Goal: Find specific page/section: Find specific page/section

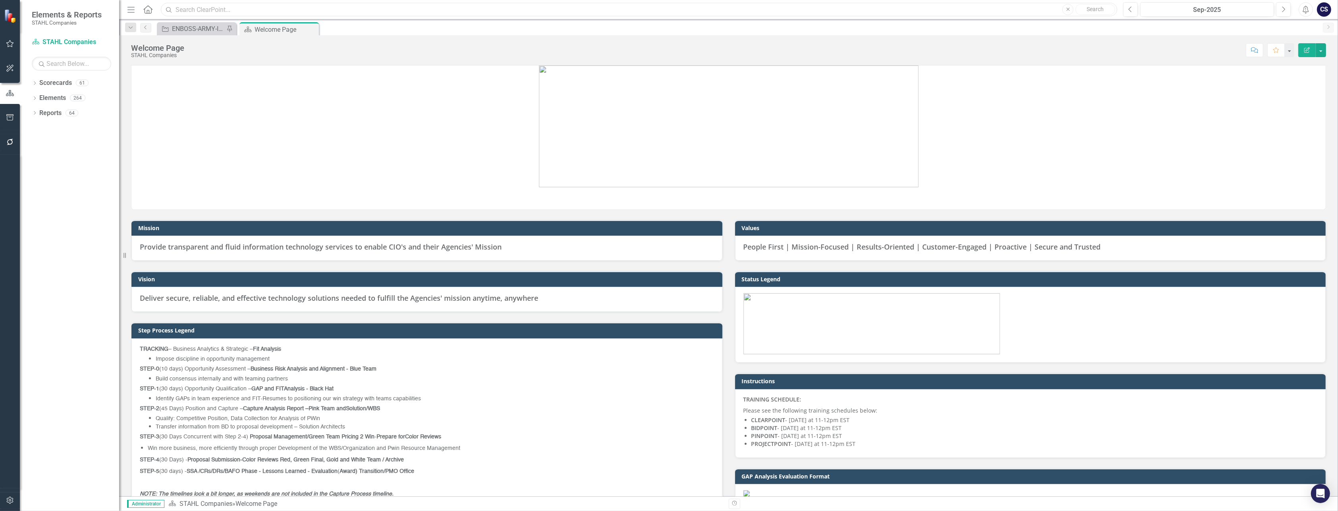
click at [198, 13] on input "text" at bounding box center [639, 10] width 956 height 14
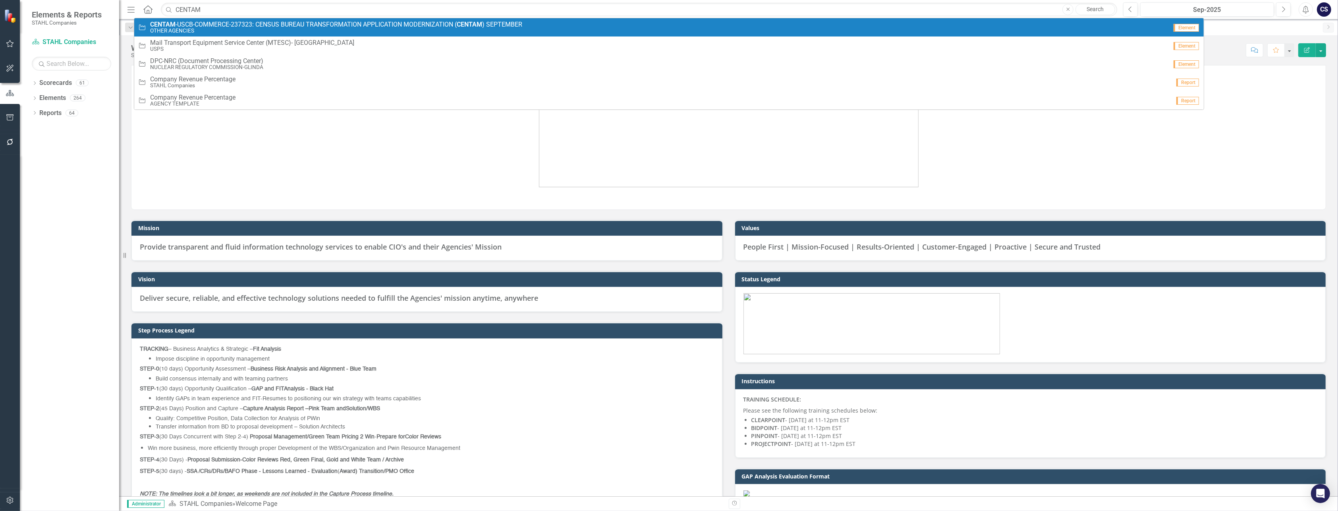
click at [164, 24] on strong "CENTAM" at bounding box center [162, 25] width 25 height 8
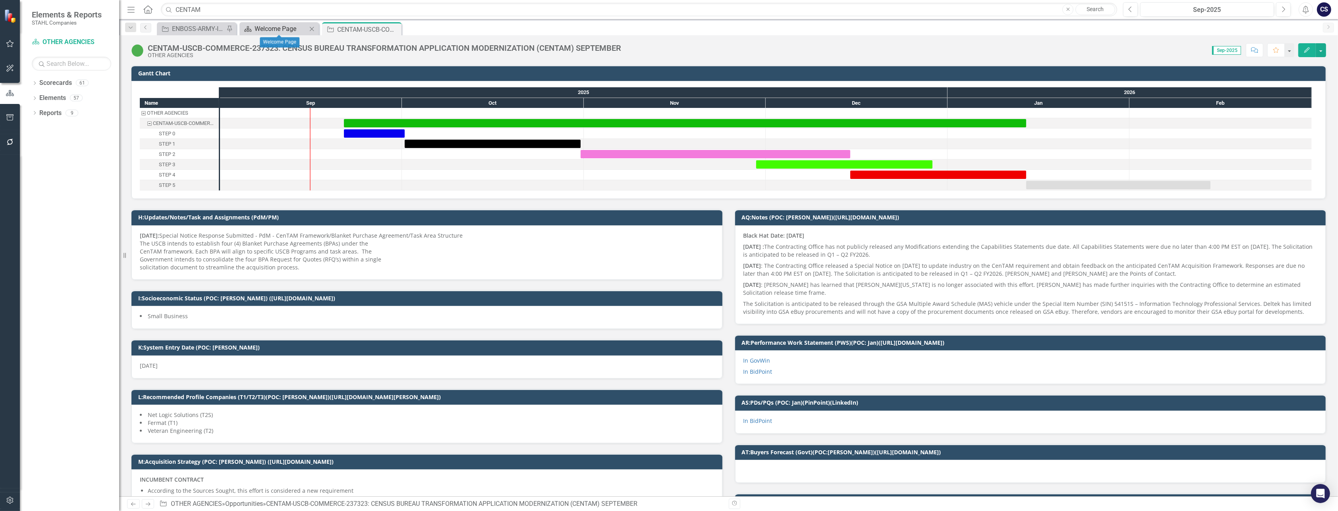
click at [274, 30] on div "Welcome Page" at bounding box center [280, 29] width 52 height 10
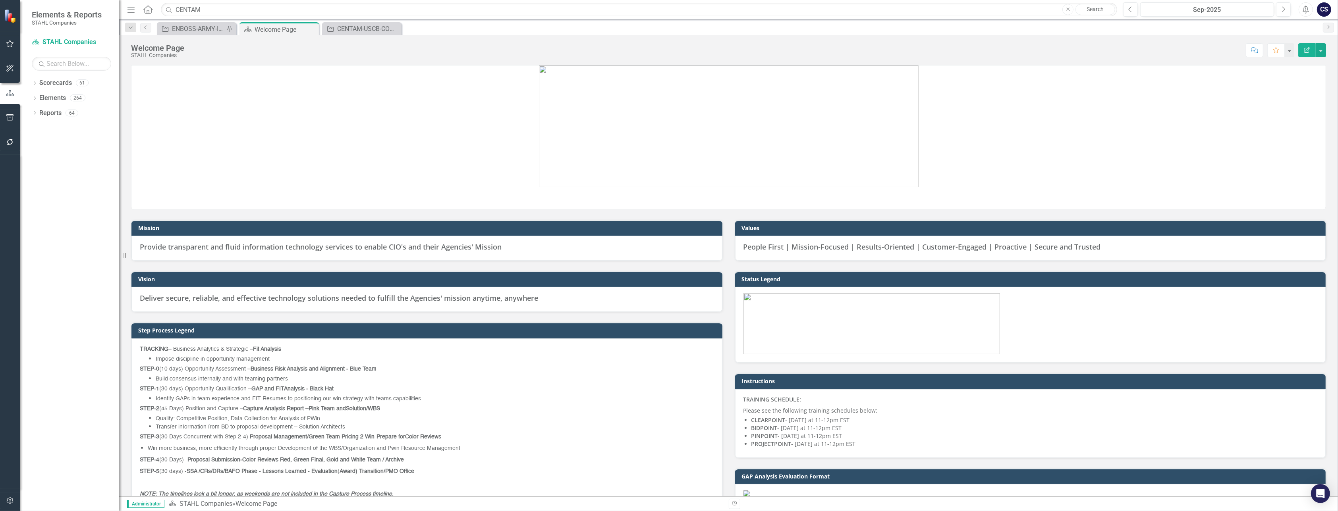
click at [908, 21] on div "Dropdown Search Opportunity ENBOSS-ARMY-ITES3 SB-221122 (Army National Guard EN…" at bounding box center [728, 27] width 1218 height 16
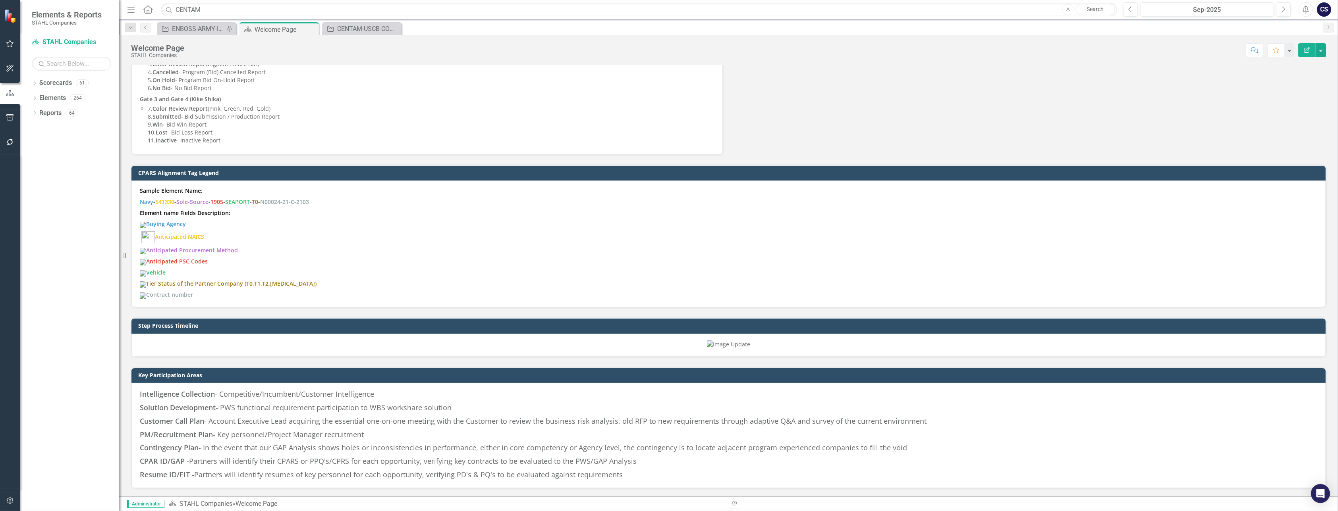
scroll to position [459, 0]
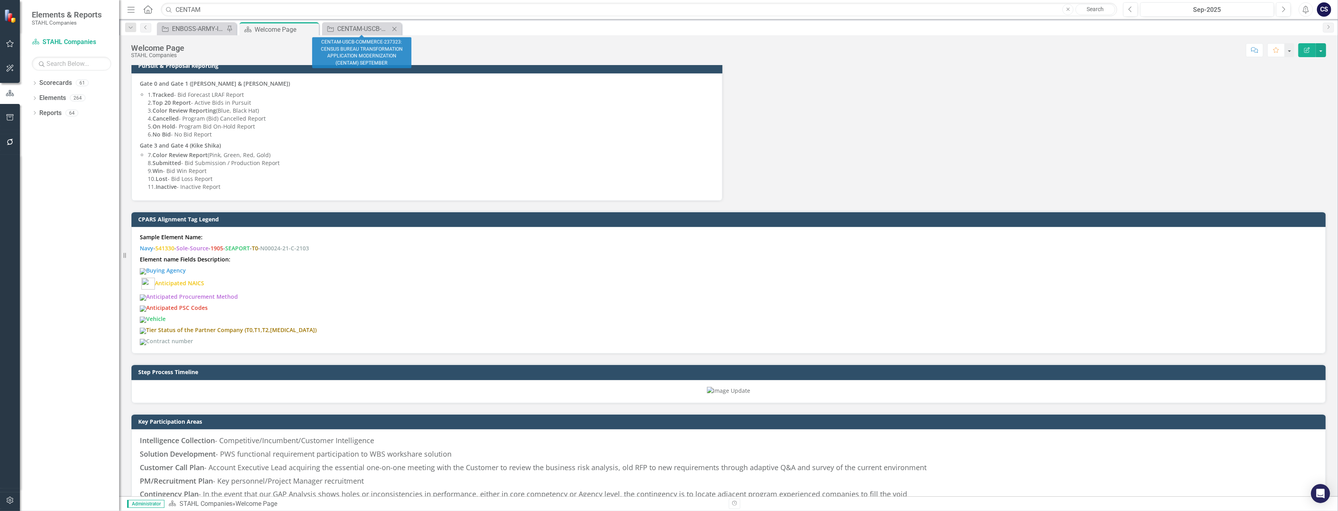
click at [354, 34] on div "Opportunity CENTAM-USCB-COMMERCE-237323: CENSUS BUREAU TRANSFORMATION APPLICATI…" at bounding box center [361, 28] width 79 height 13
click at [355, 30] on div "CENTAM-USCB-COMMERCE-237323: CENSUS BUREAU TRANSFORMATION APPLICATION MODERNIZA…" at bounding box center [363, 29] width 52 height 10
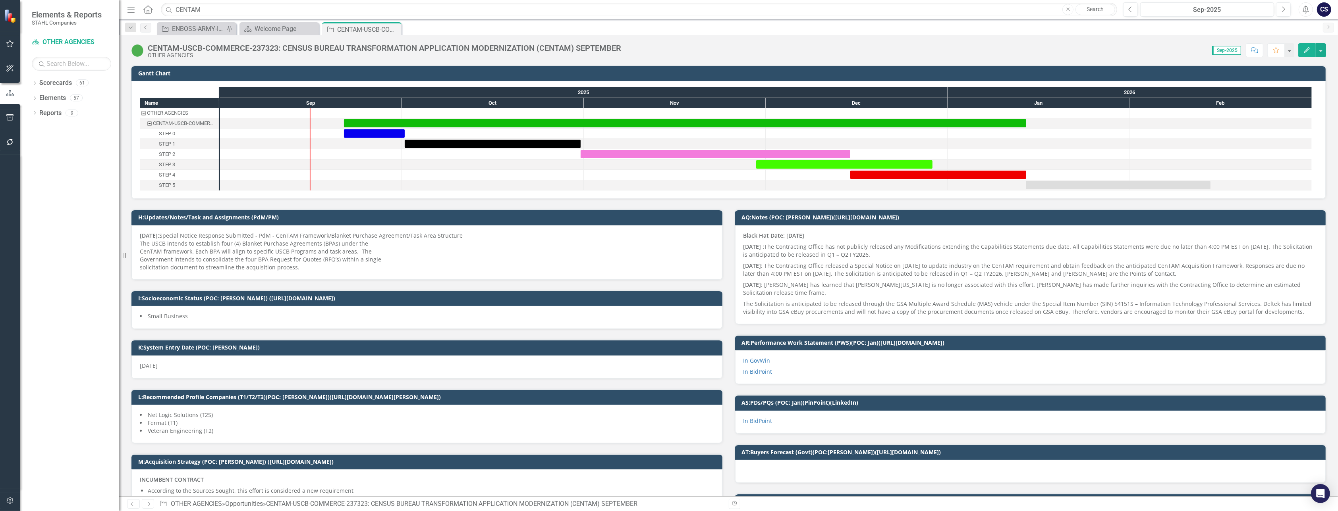
click at [463, 163] on div at bounding box center [493, 165] width 182 height 10
click at [463, 164] on div at bounding box center [493, 165] width 182 height 10
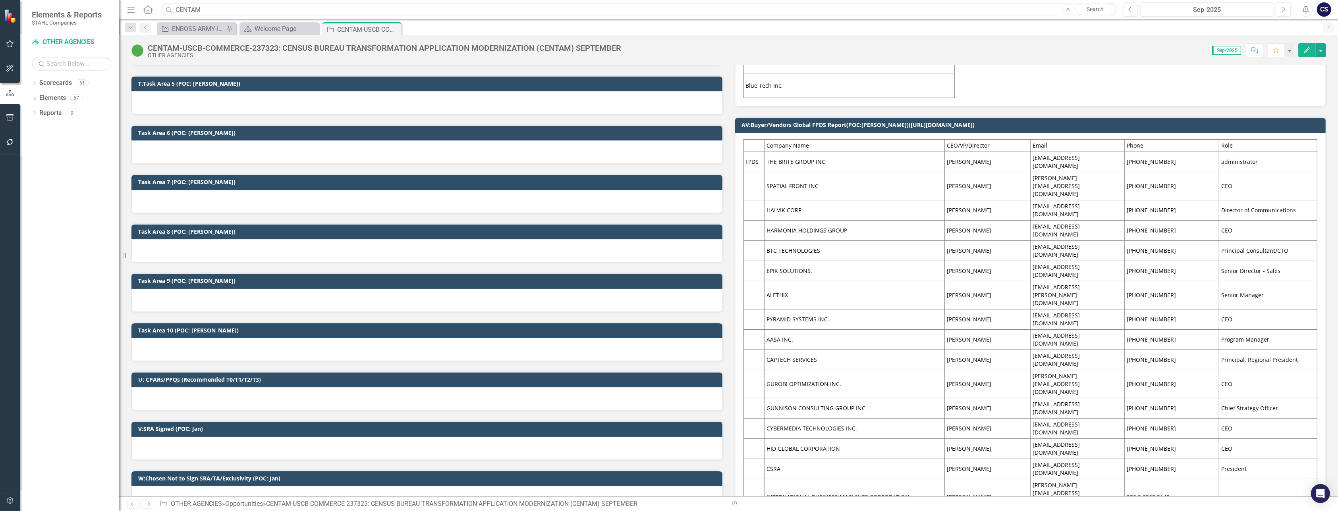
scroll to position [1011, 0]
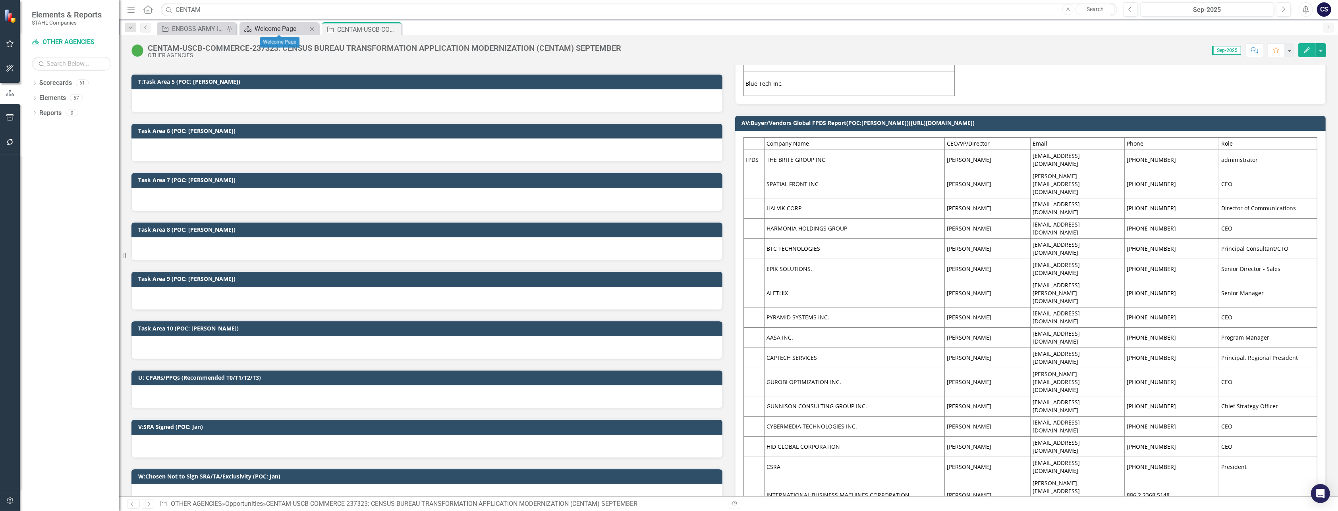
click at [273, 25] on div "Welcome Page" at bounding box center [280, 29] width 52 height 10
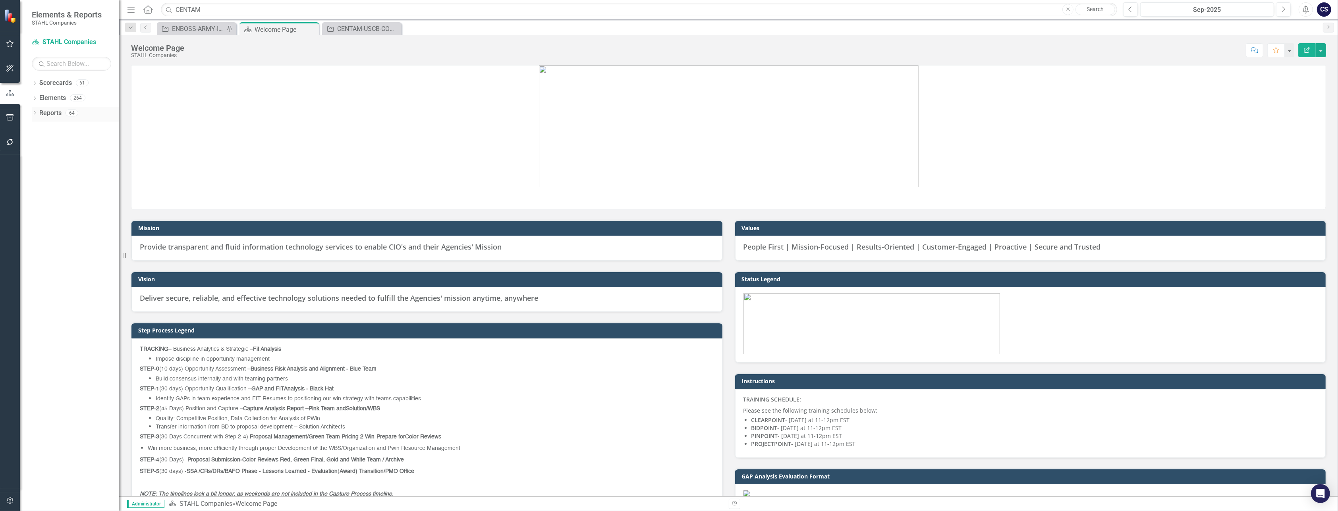
click at [50, 113] on link "Reports" at bounding box center [50, 113] width 22 height 9
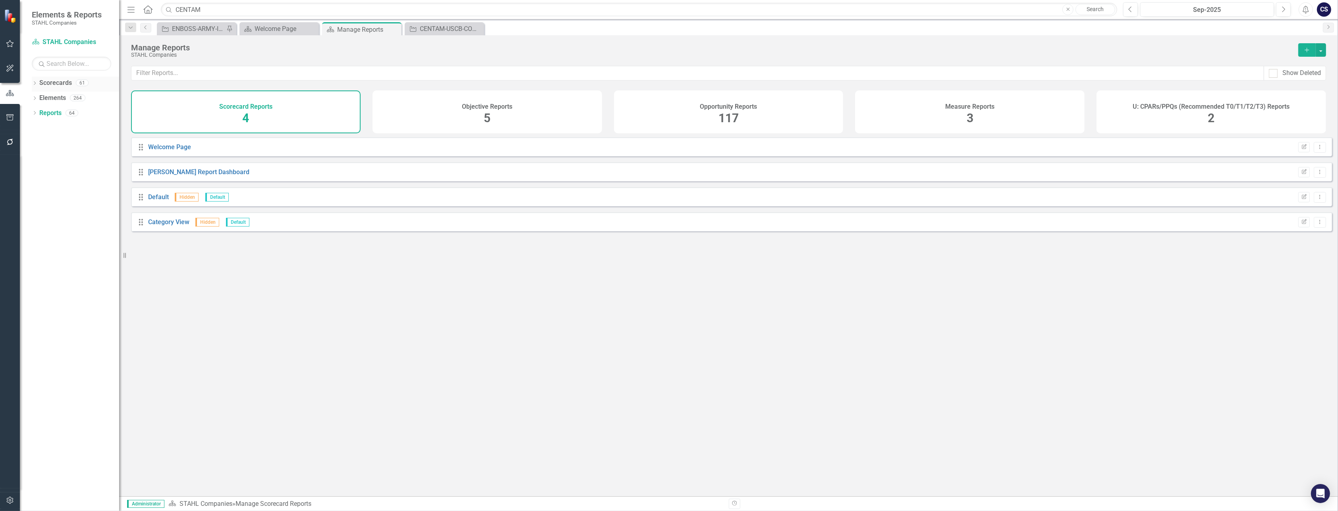
click at [48, 82] on link "Scorecards" at bounding box center [55, 83] width 33 height 9
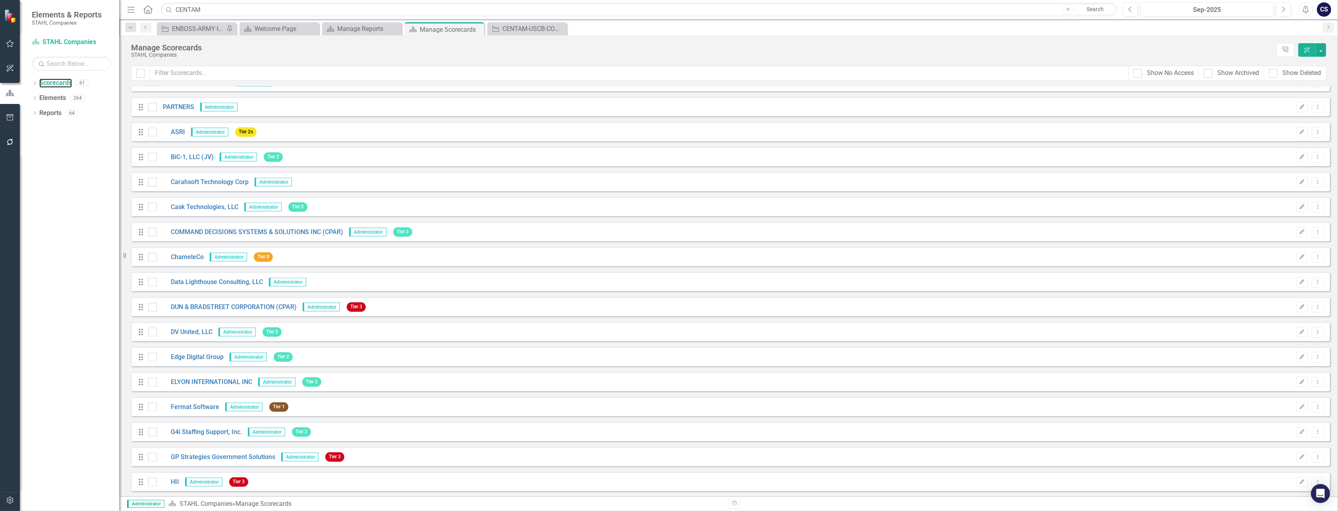
scroll to position [571, 0]
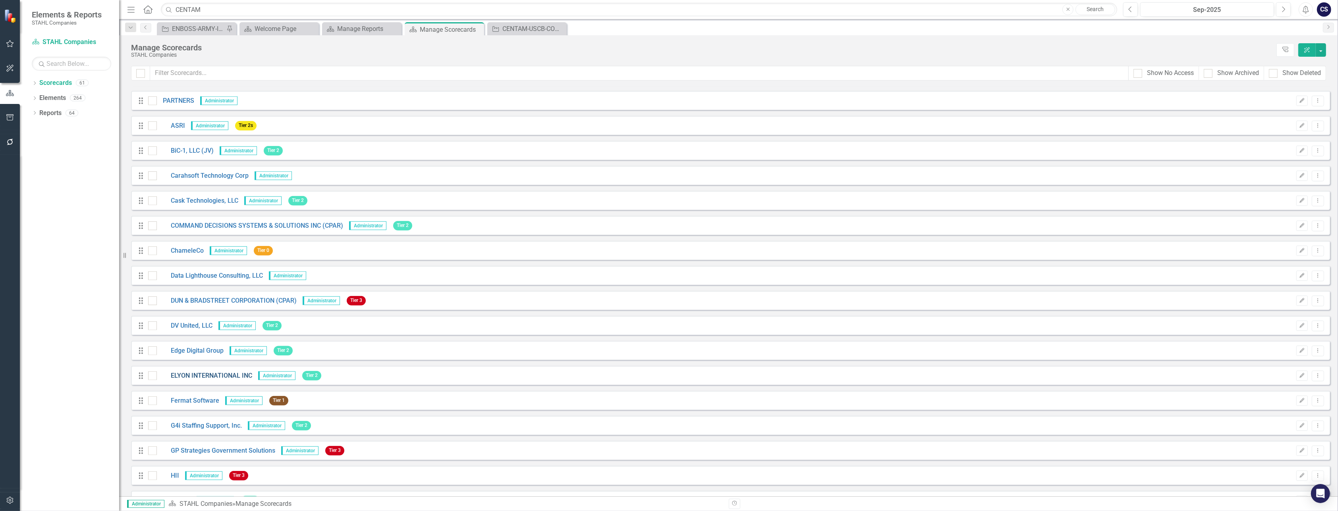
click at [200, 378] on link "ELYON INTERNATIONAL INC" at bounding box center [204, 376] width 95 height 9
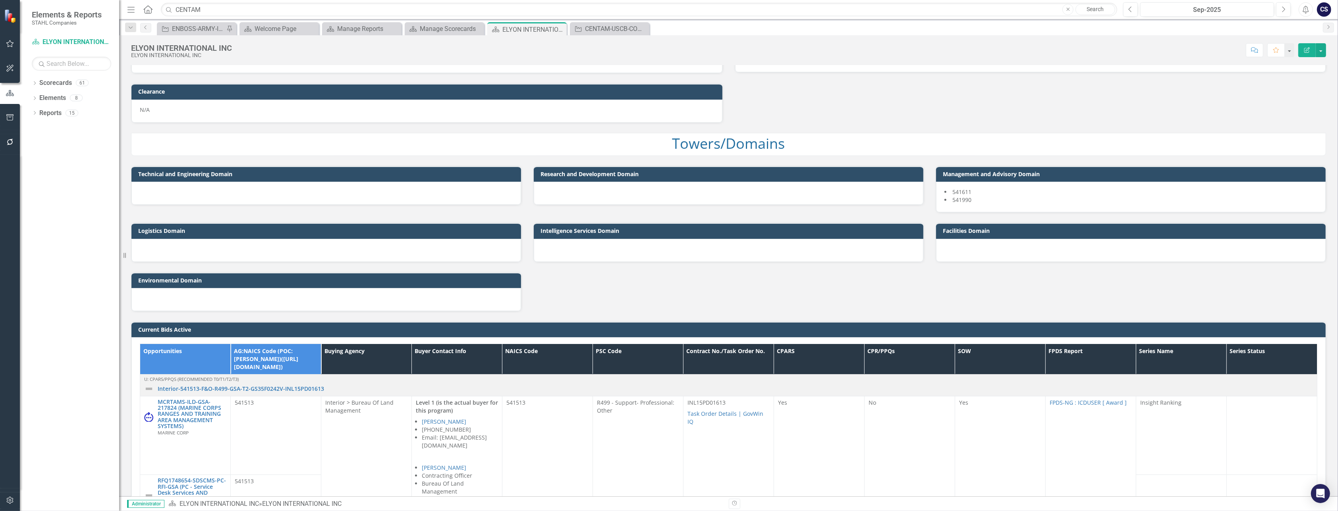
scroll to position [662, 0]
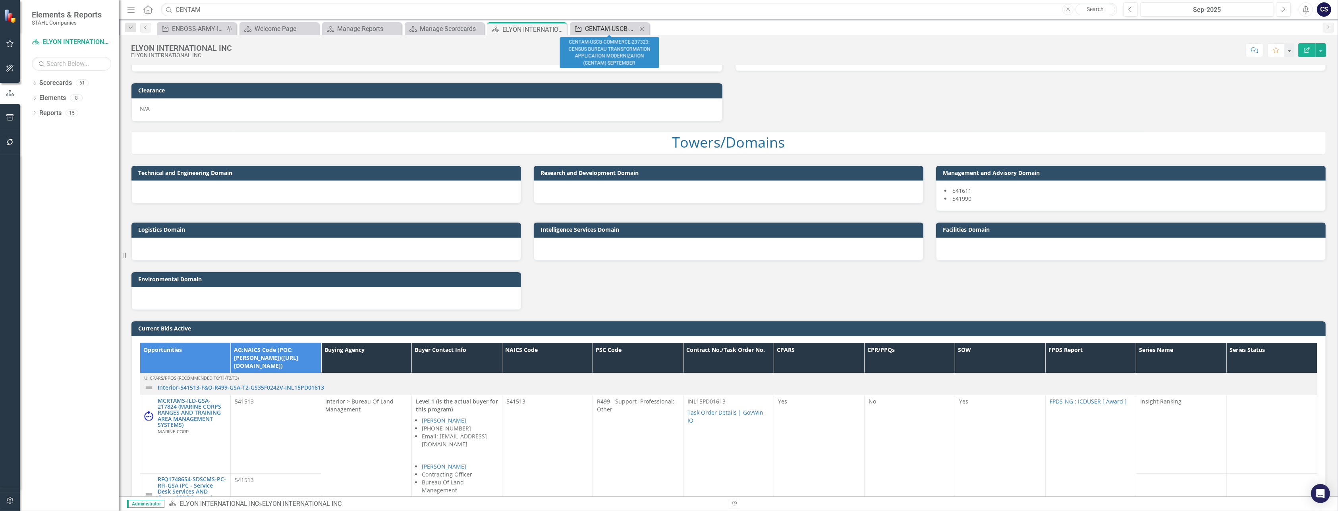
click at [586, 29] on div "CENTAM-USCB-COMMERCE-237323: CENSUS BUREAU TRANSFORMATION APPLICATION MODERNIZA…" at bounding box center [611, 29] width 52 height 10
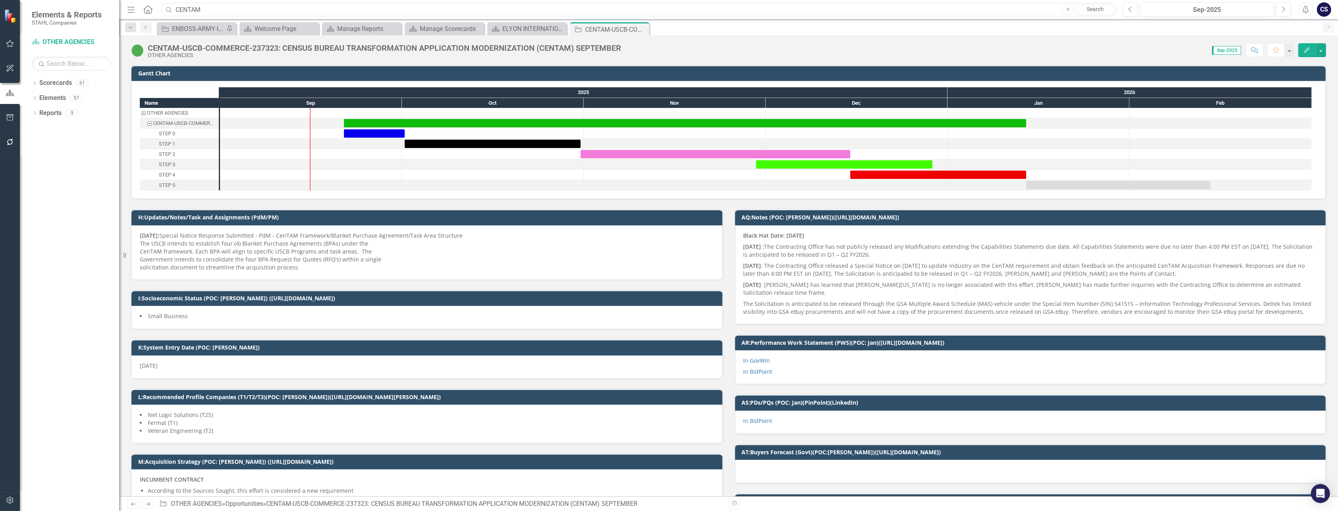
click at [211, 11] on input "CENTAM" at bounding box center [639, 10] width 956 height 14
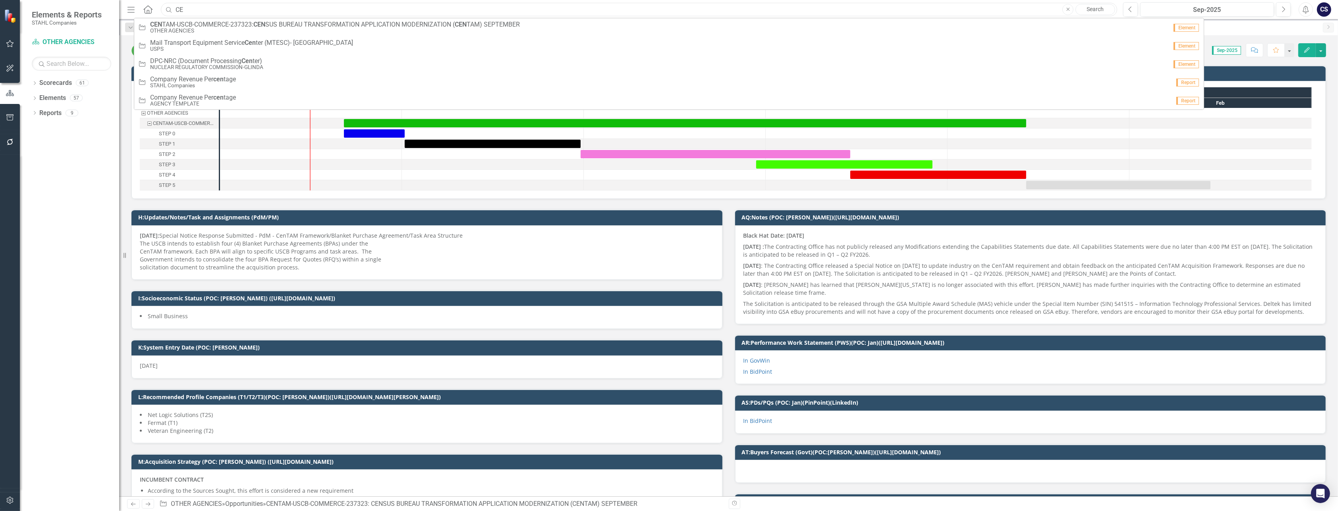
type input "C"
type input "pms501"
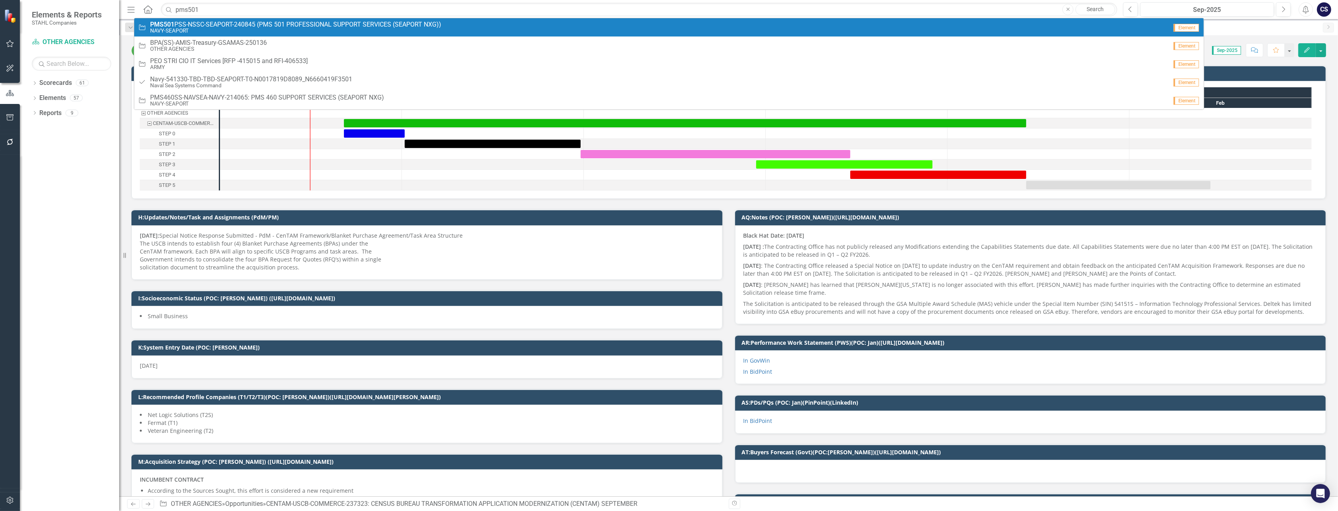
click at [318, 21] on span "PMS501 PSS-NSSC-SEAPORT-240845 (PMS 501 PROFESSIONAL SUPPORT SERVICES (SEAPORT …" at bounding box center [295, 24] width 291 height 7
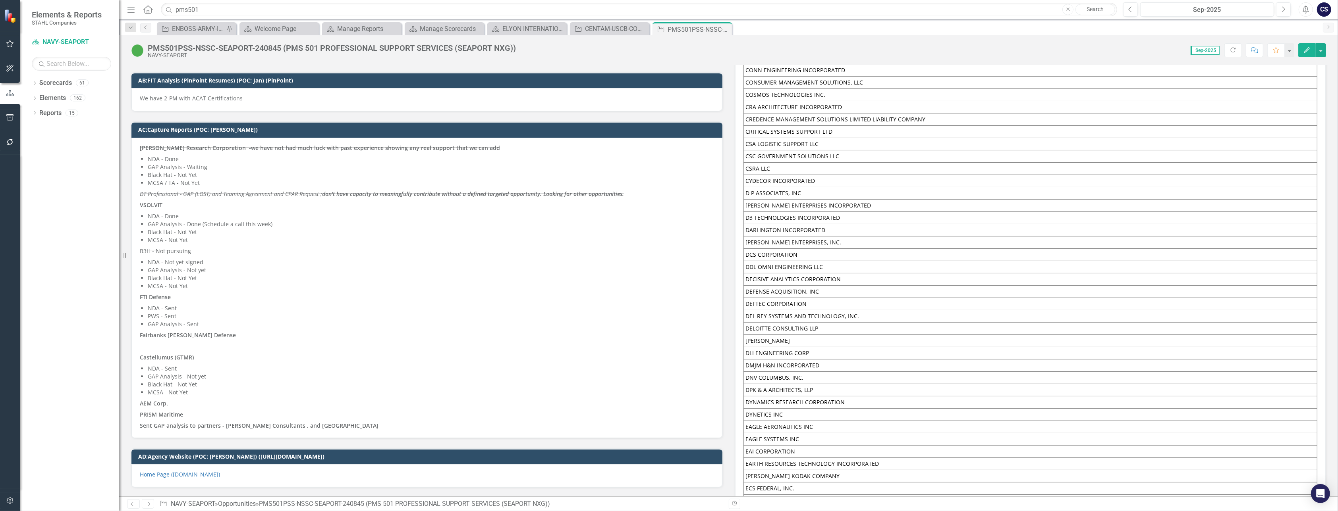
scroll to position [5161, 0]
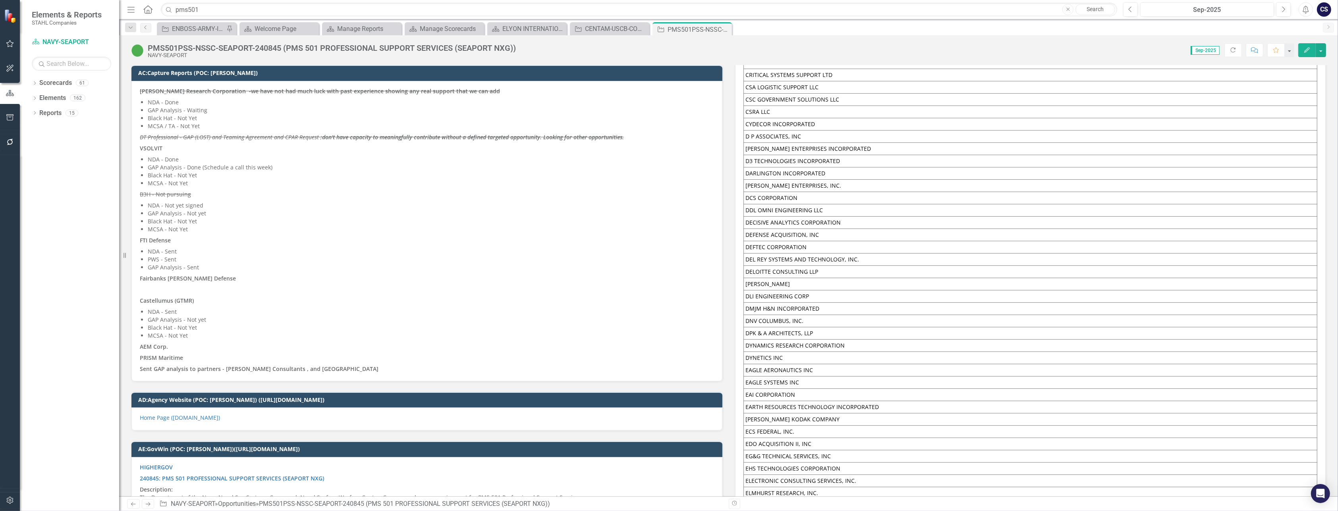
click at [222, 324] on li "Black Hat - Not Yet" at bounding box center [431, 328] width 566 height 8
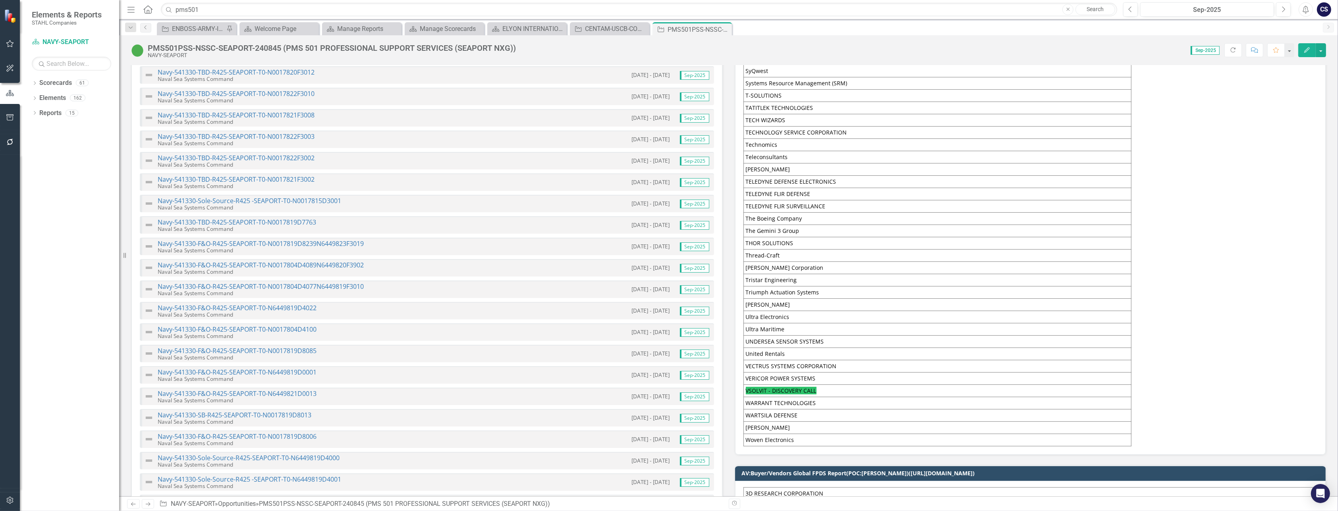
scroll to position [3557, 0]
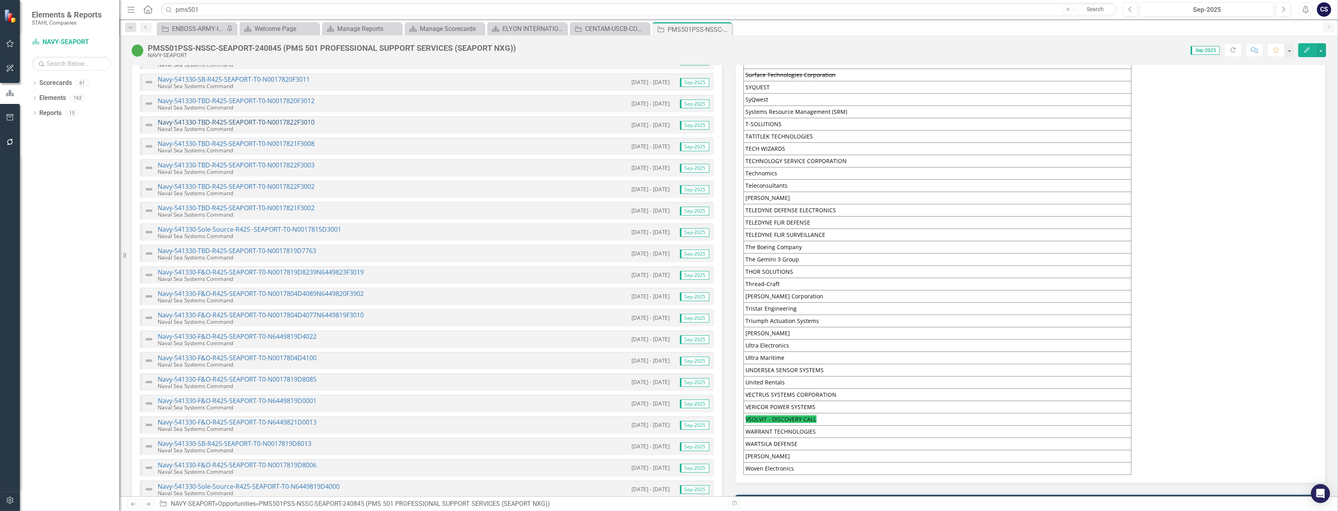
click at [232, 118] on link "Navy-541330-TBD-R425-SEAPORT-T0-N0017822F3010" at bounding box center [236, 122] width 157 height 9
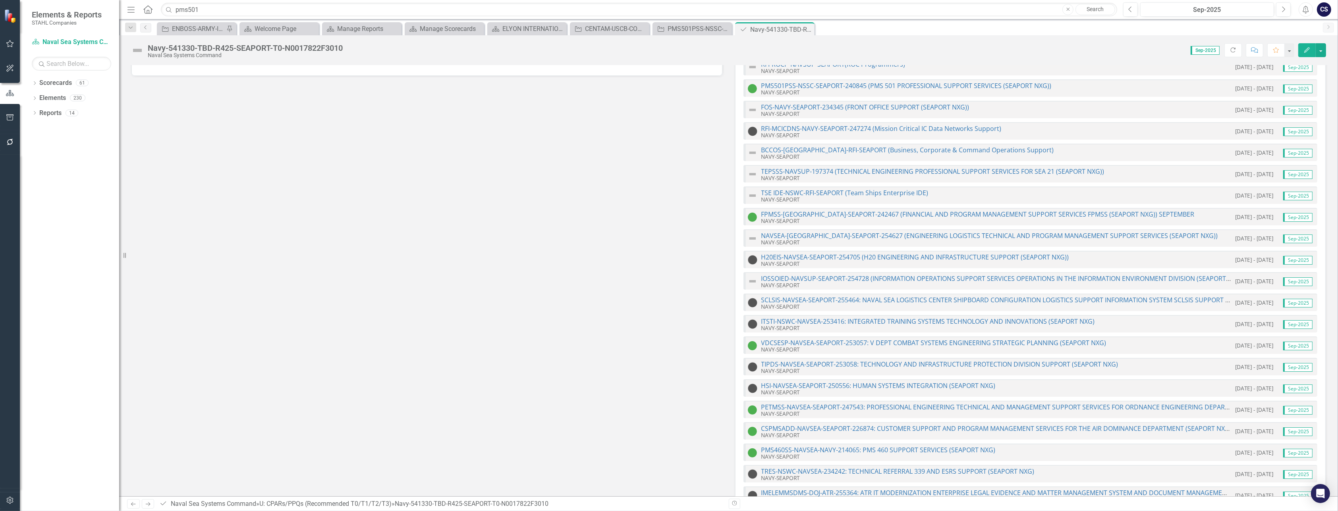
scroll to position [31, 0]
click at [858, 183] on div "RFI-ROCP-NAVSUP-SEAPORT(ROC Programmers) NAVY-SEAPORT [DATE] - [DATE] Sep-2025 …" at bounding box center [1030, 282] width 591 height 465
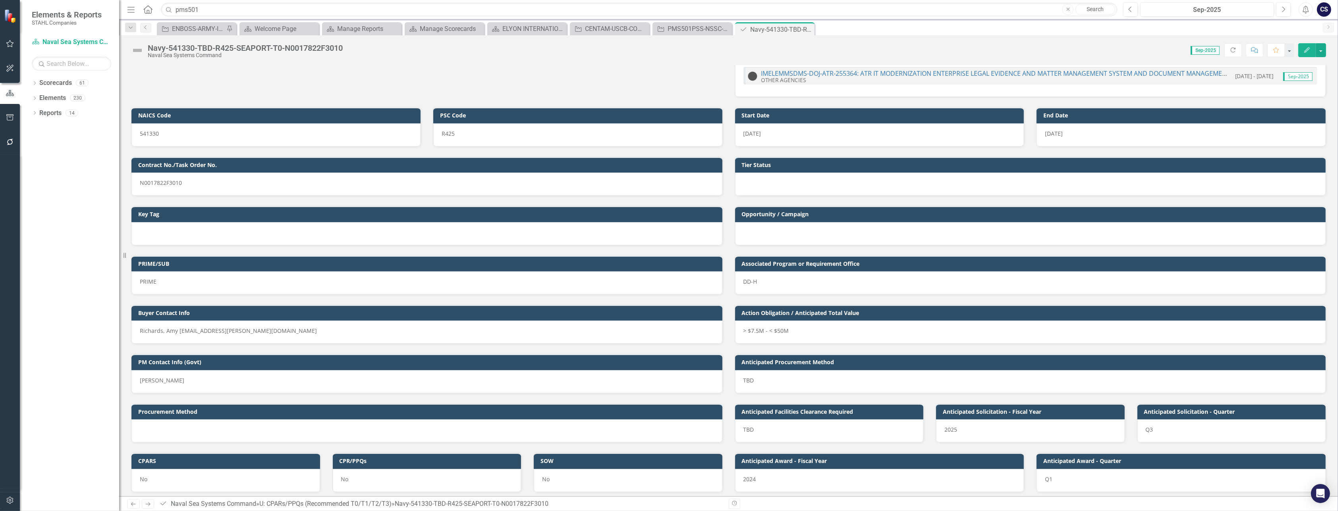
scroll to position [462, 0]
